Goal: Navigation & Orientation: Find specific page/section

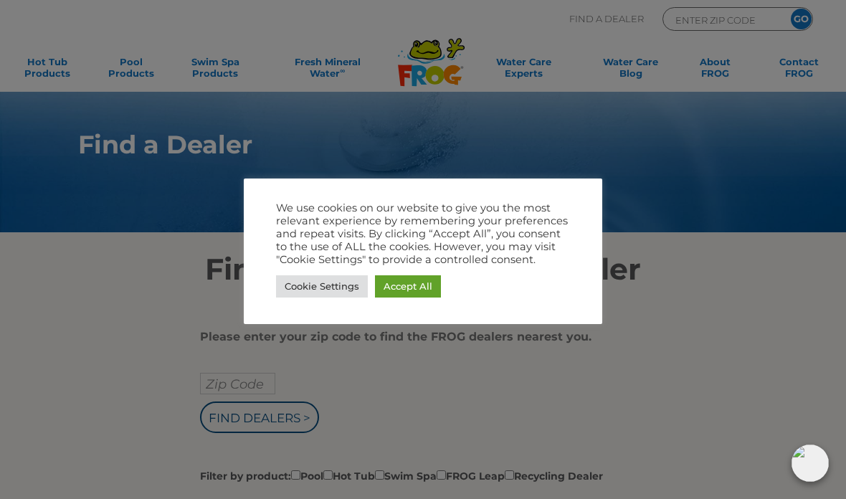
click at [328, 280] on link "Cookie Settings" at bounding box center [322, 286] width 92 height 22
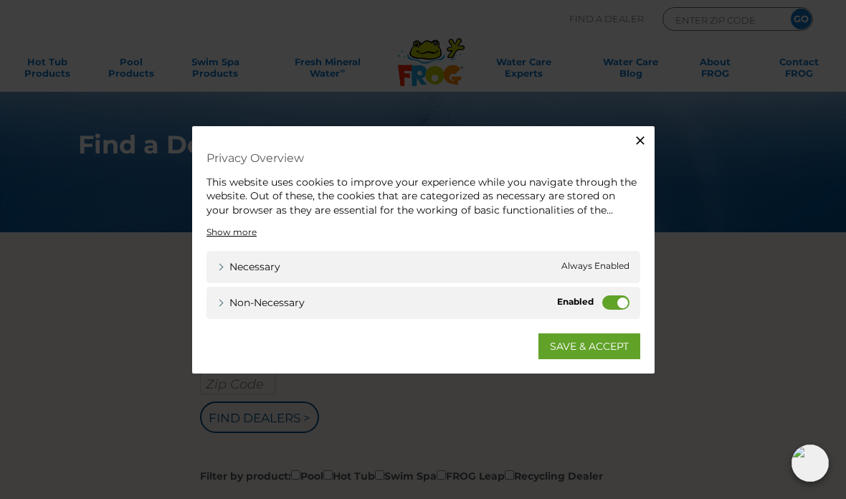
click at [613, 300] on label "Non-necessary" at bounding box center [615, 303] width 27 height 14
click at [0, 0] on input "Non-necessary" at bounding box center [0, 0] width 0 height 0
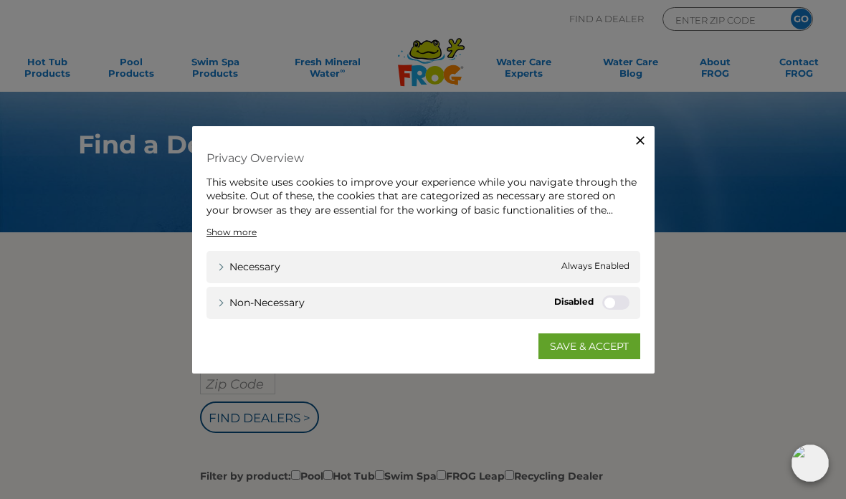
click at [597, 349] on link "SAVE & ACCEPT" at bounding box center [590, 347] width 102 height 26
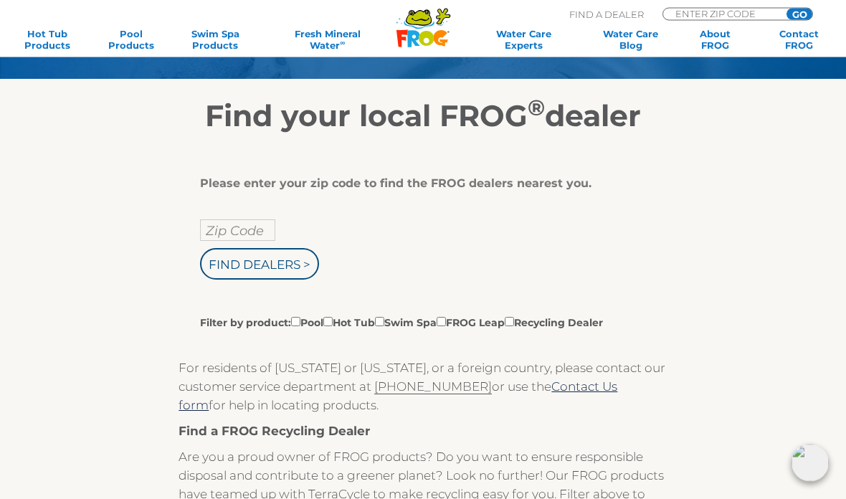
click at [252, 230] on input "Zip Code" at bounding box center [237, 231] width 75 height 22
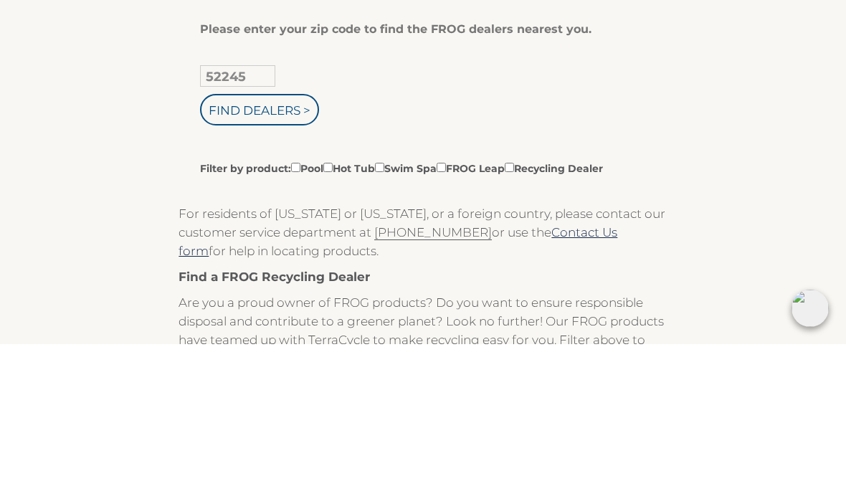
type input "52245"
click at [280, 249] on input "Find Dealers >" at bounding box center [259, 265] width 119 height 32
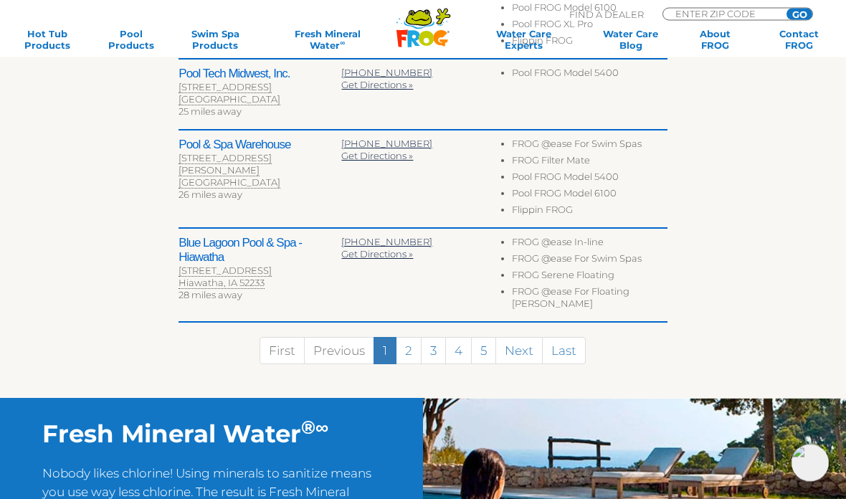
scroll to position [793, 0]
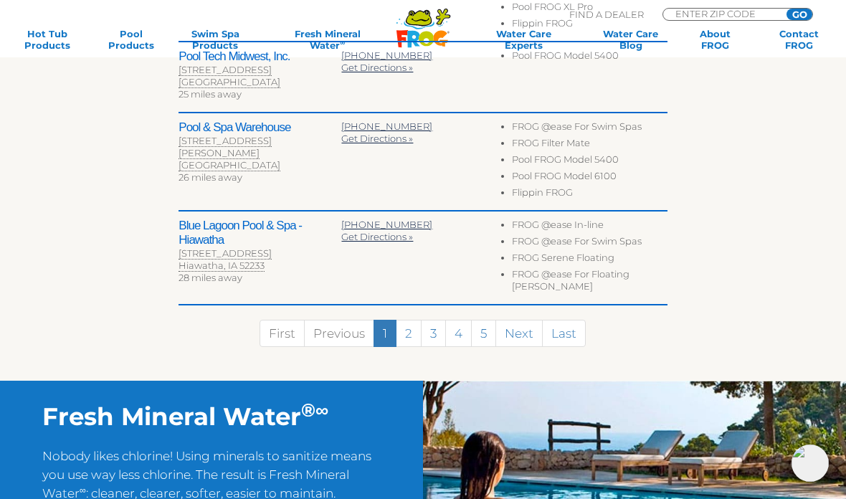
click at [411, 320] on link "2" at bounding box center [409, 333] width 26 height 27
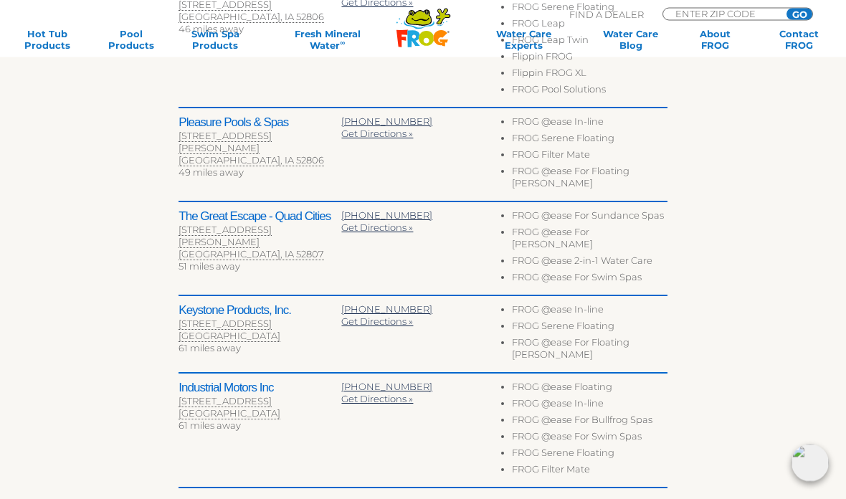
scroll to position [616, 0]
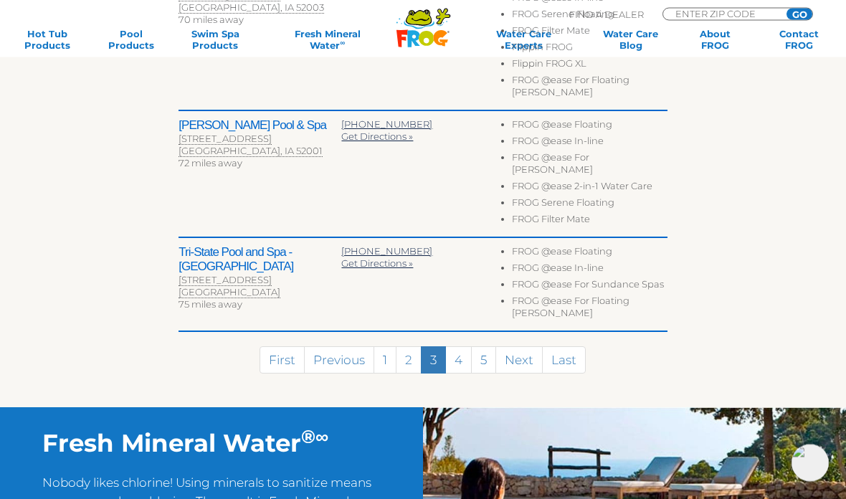
scroll to position [795, 0]
click at [382, 346] on link "1" at bounding box center [385, 359] width 23 height 27
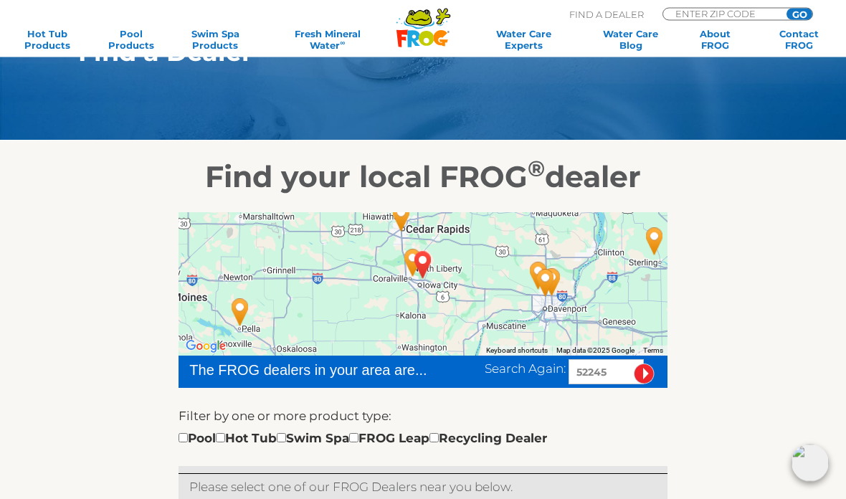
scroll to position [0, 0]
